Goal: Navigation & Orientation: Go to known website

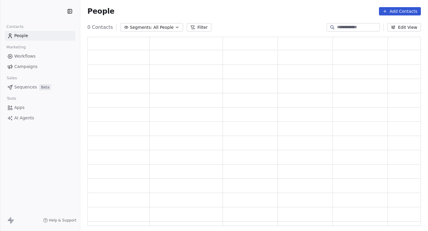
scroll to position [189, 333]
